Goal: Information Seeking & Learning: Learn about a topic

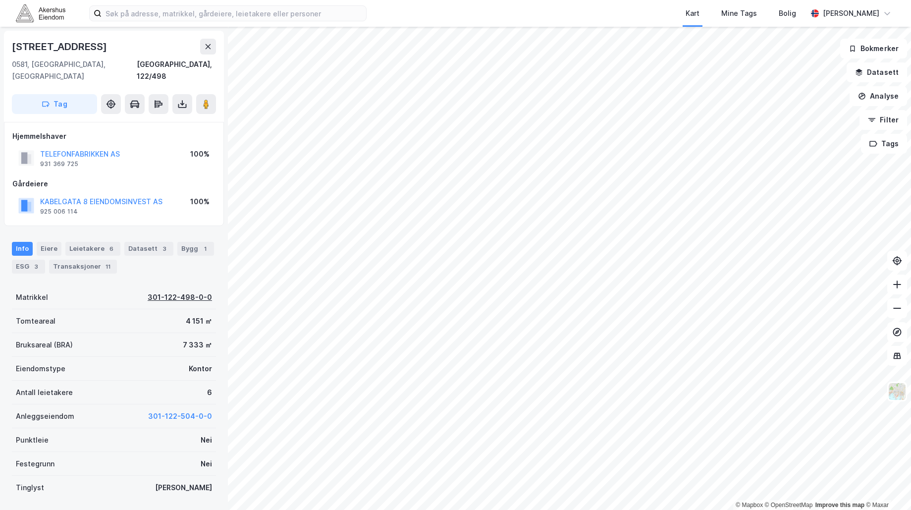
scroll to position [69, 0]
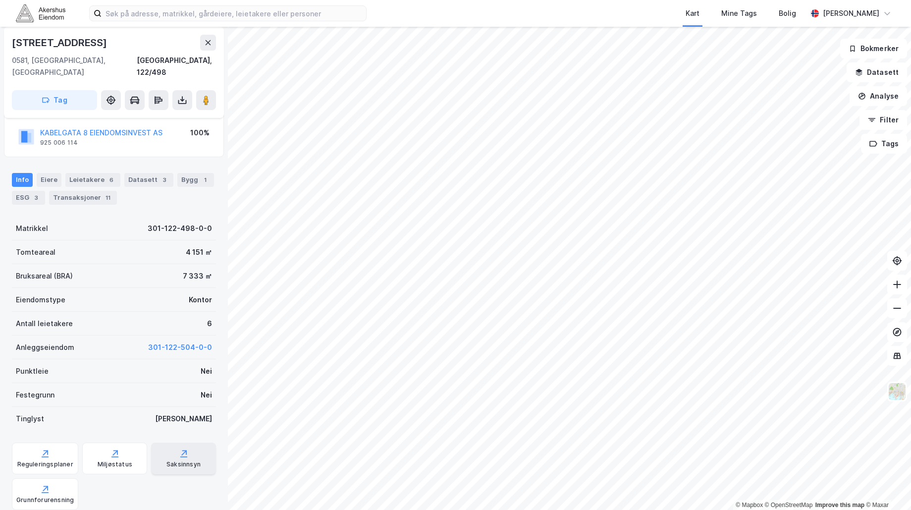
click at [180, 456] on icon at bounding box center [183, 456] width 7 height 1
